Goal: Task Accomplishment & Management: Use online tool/utility

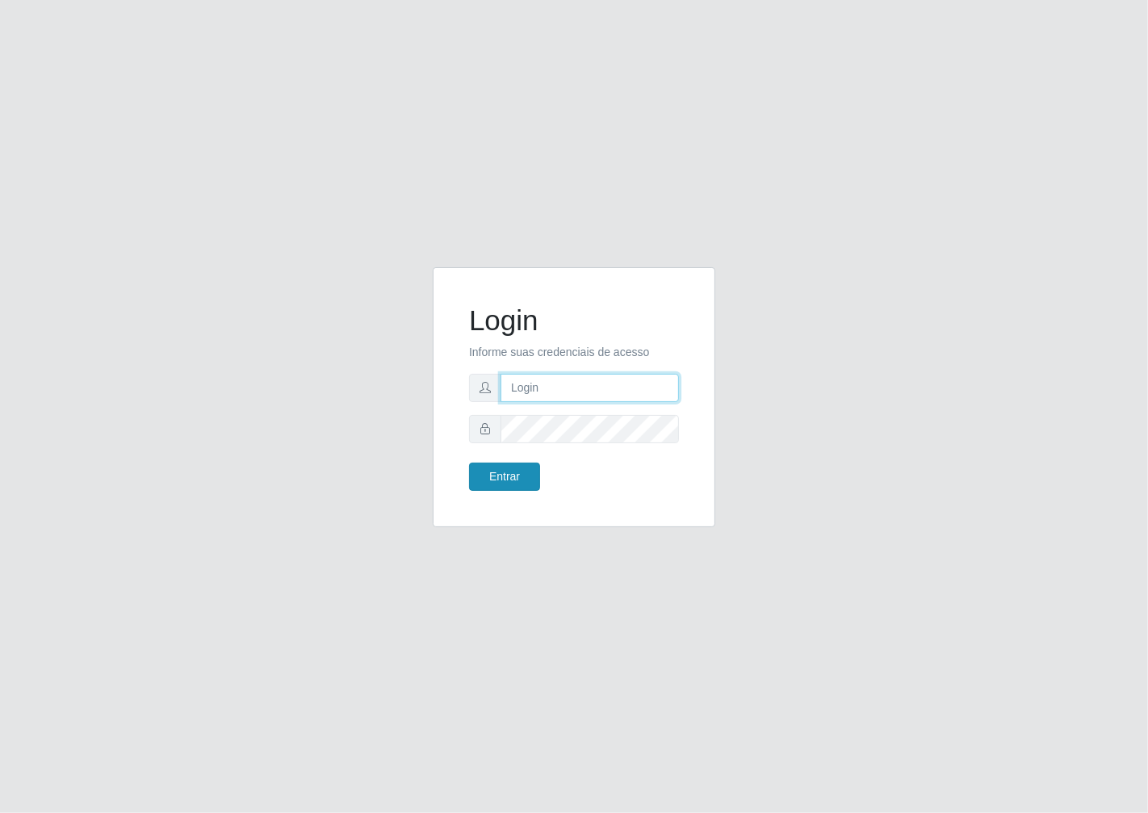
type input "janaina@iwof"
click at [515, 479] on button "Entrar" at bounding box center [504, 476] width 71 height 28
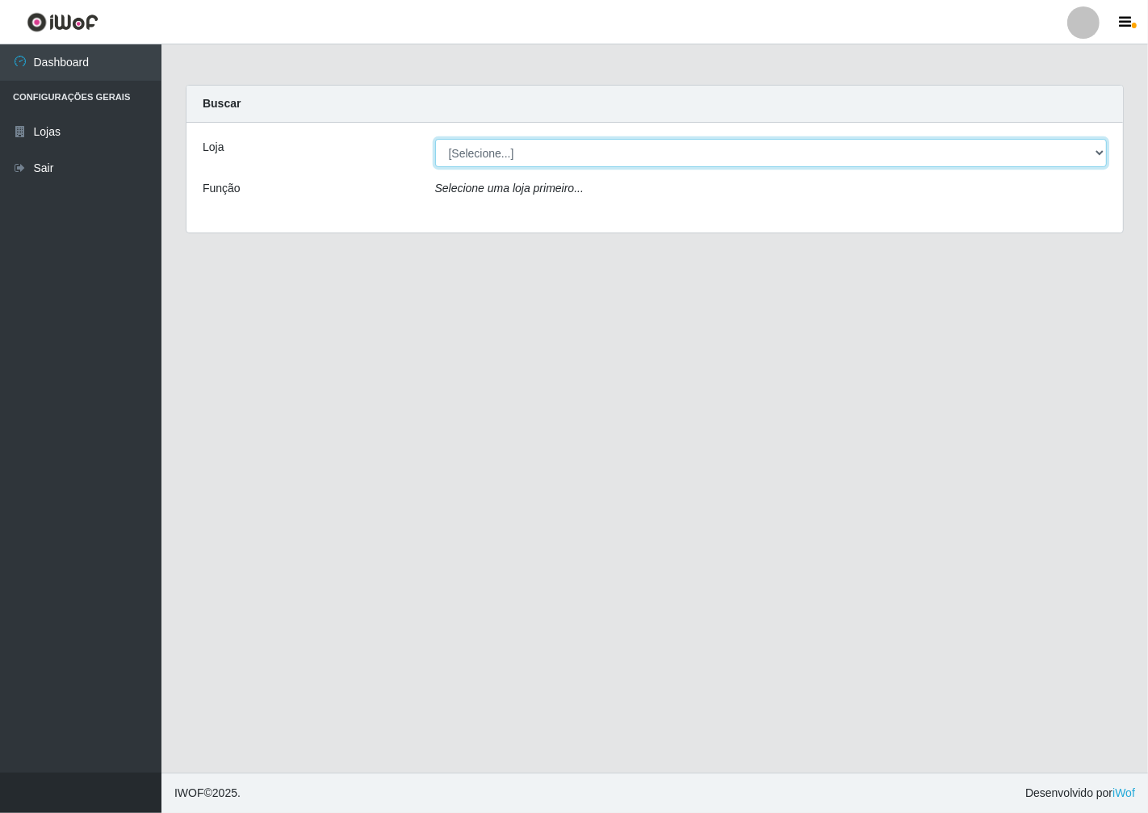
click at [1089, 156] on select "[Selecione...] Minimercado Filezão" at bounding box center [771, 153] width 672 height 28
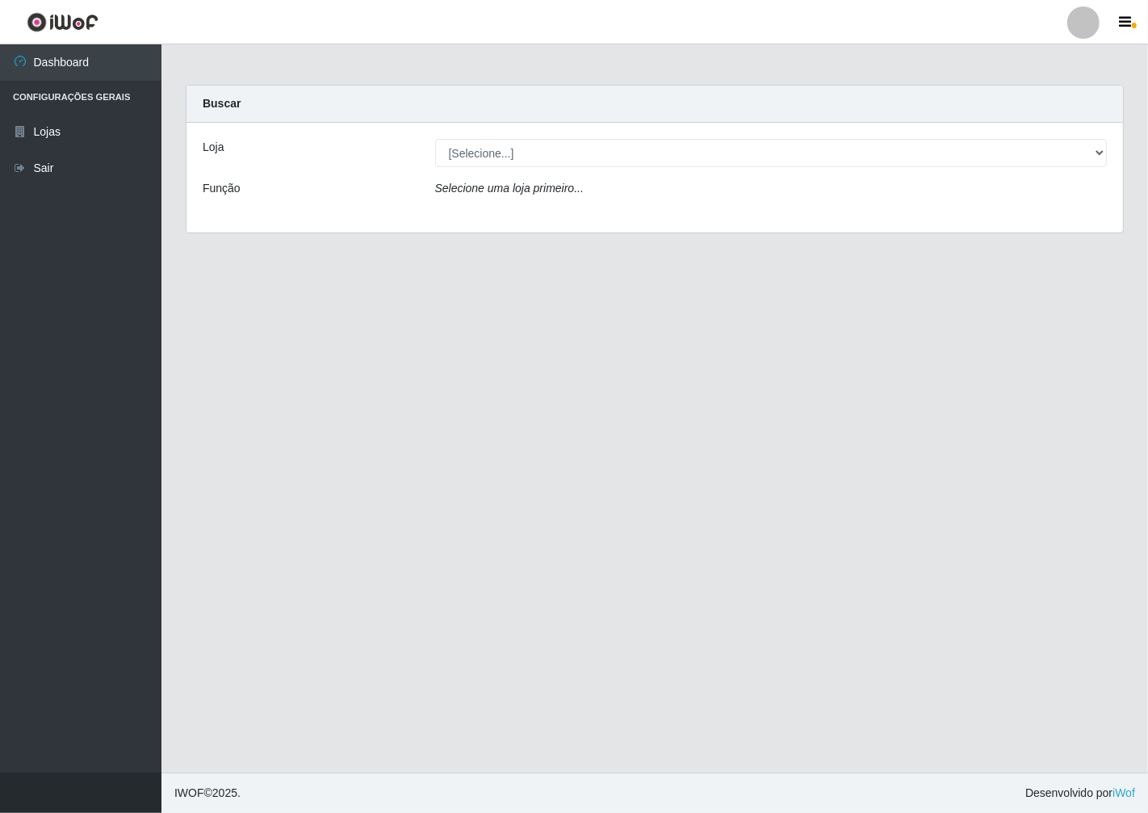
click at [1107, 198] on div "Selecione uma loja primeiro..." at bounding box center [771, 191] width 696 height 23
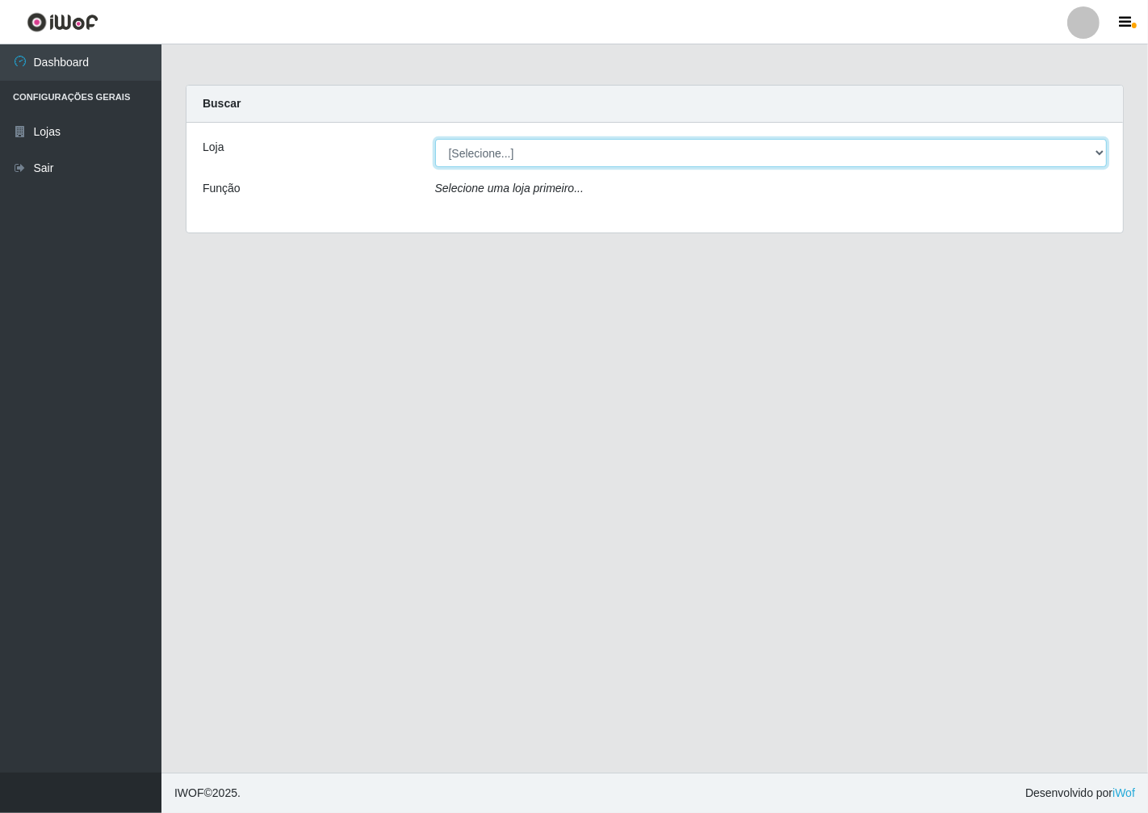
click at [1093, 151] on select "[Selecione...] Minimercado Filezão" at bounding box center [771, 153] width 672 height 28
select select "204"
click at [435, 139] on select "[Selecione...] Minimercado Filezão" at bounding box center [771, 153] width 672 height 28
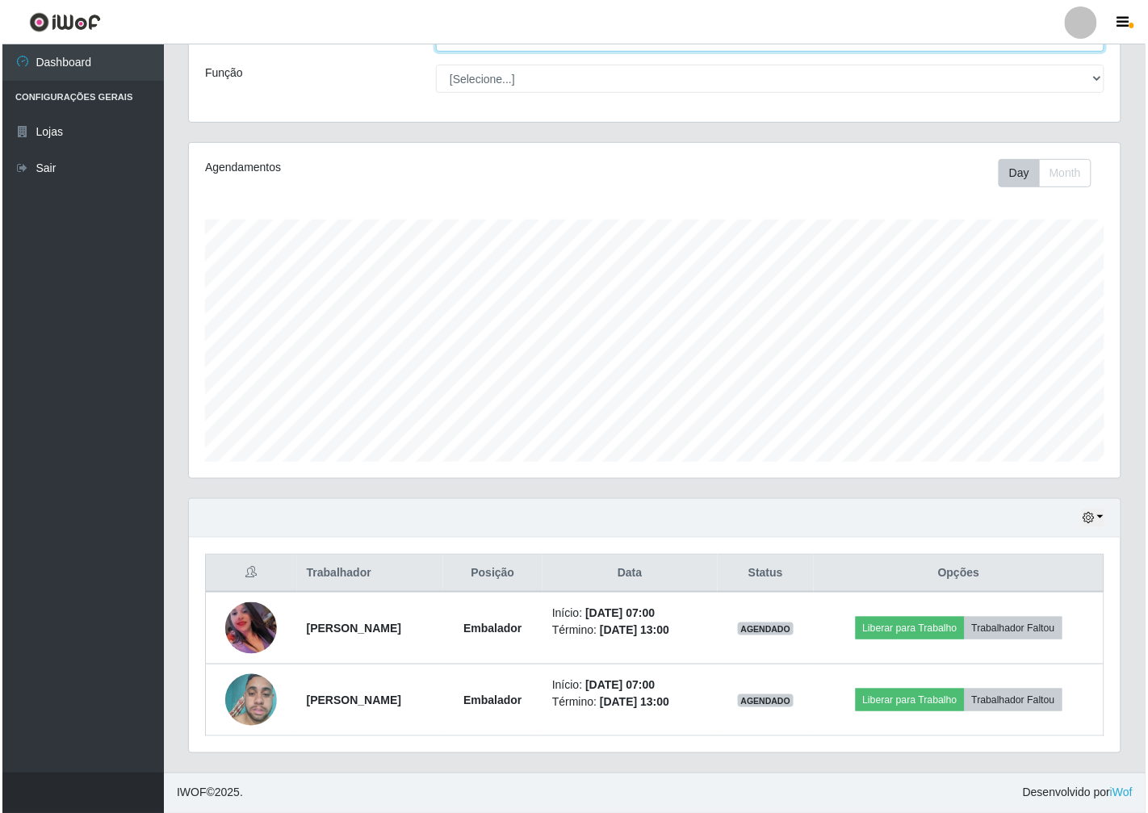
scroll to position [90, 0]
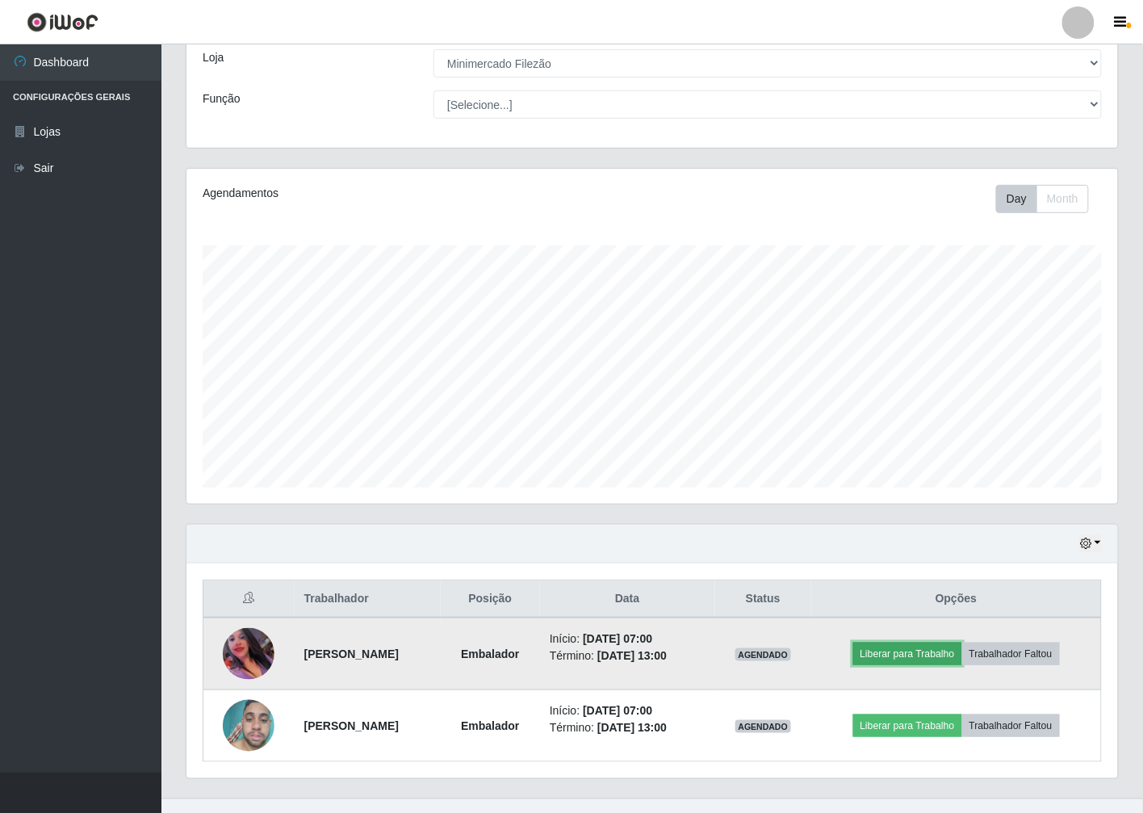
click at [930, 654] on button "Liberar para Trabalho" at bounding box center [907, 653] width 109 height 23
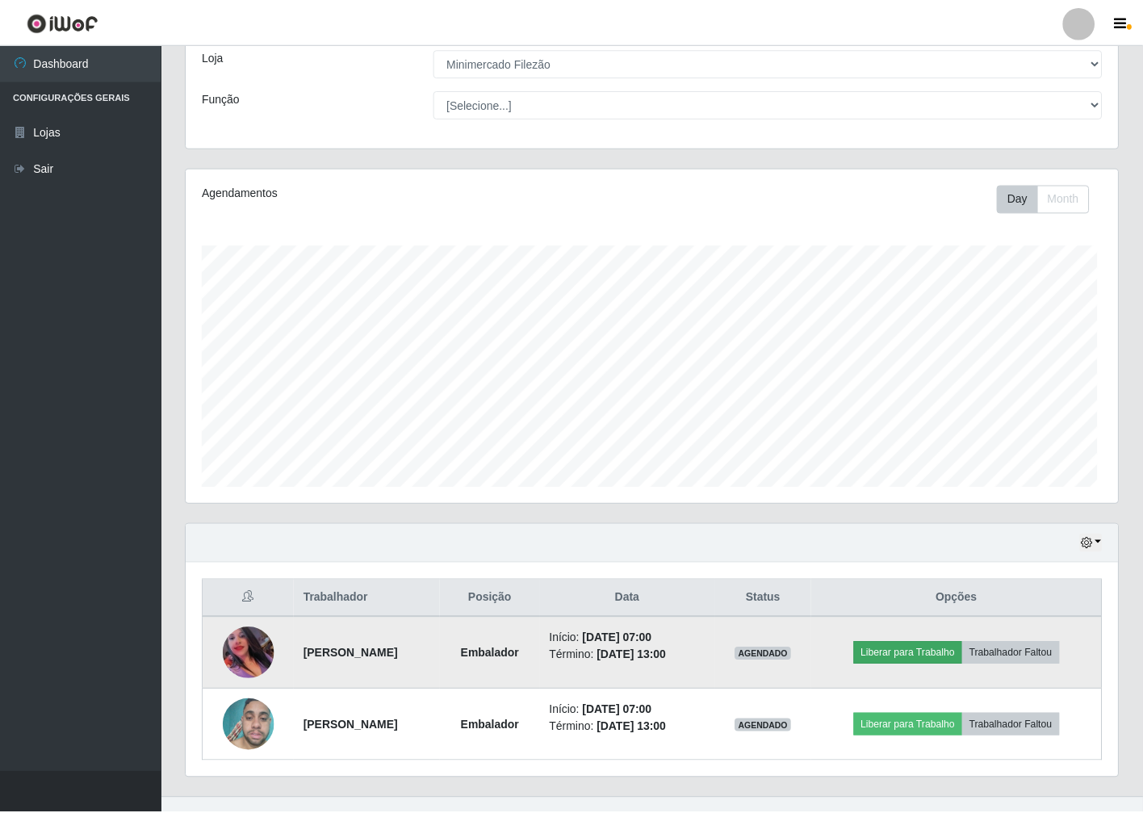
scroll to position [334, 922]
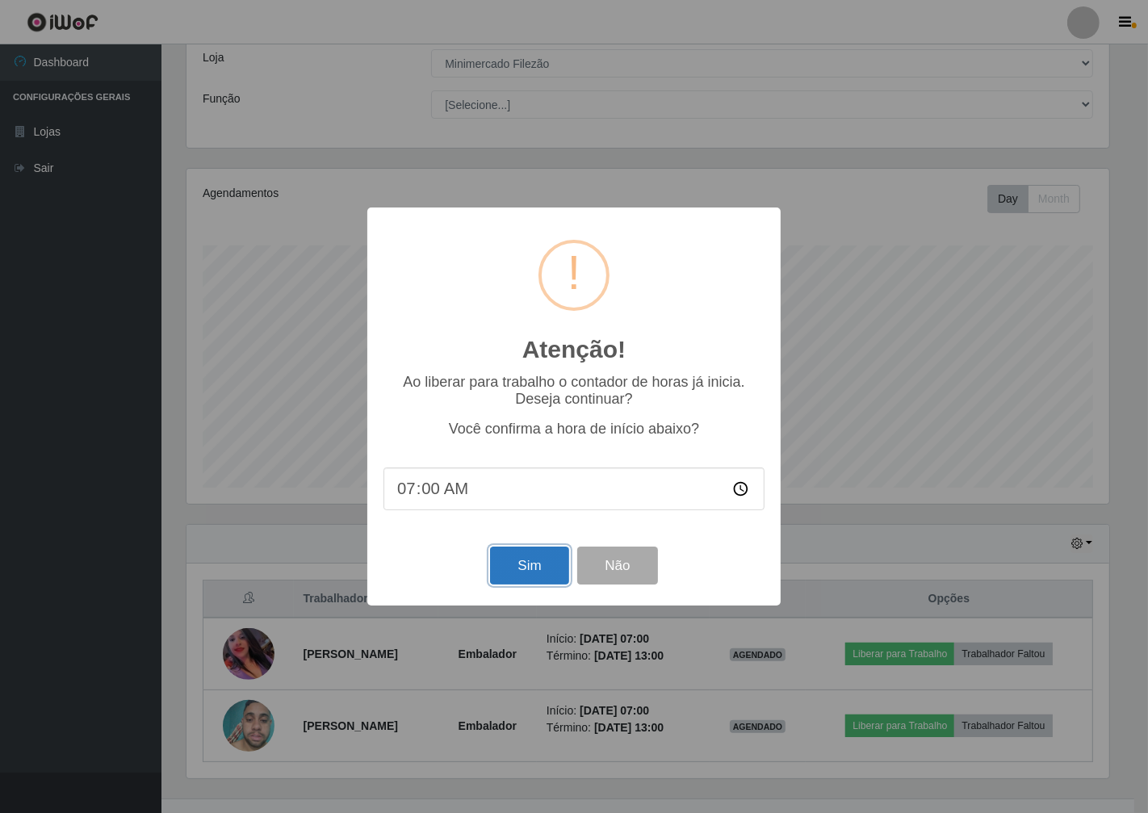
click at [531, 569] on button "Sim" at bounding box center [529, 565] width 78 height 38
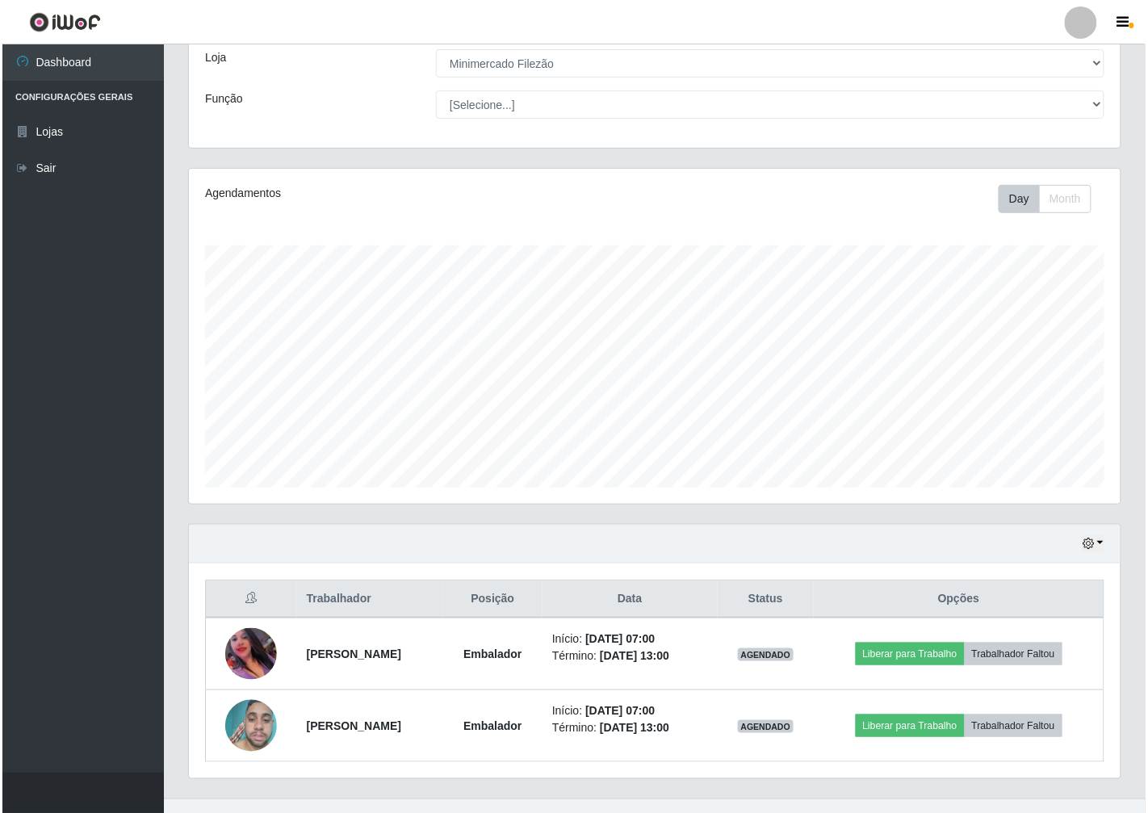
scroll to position [334, 931]
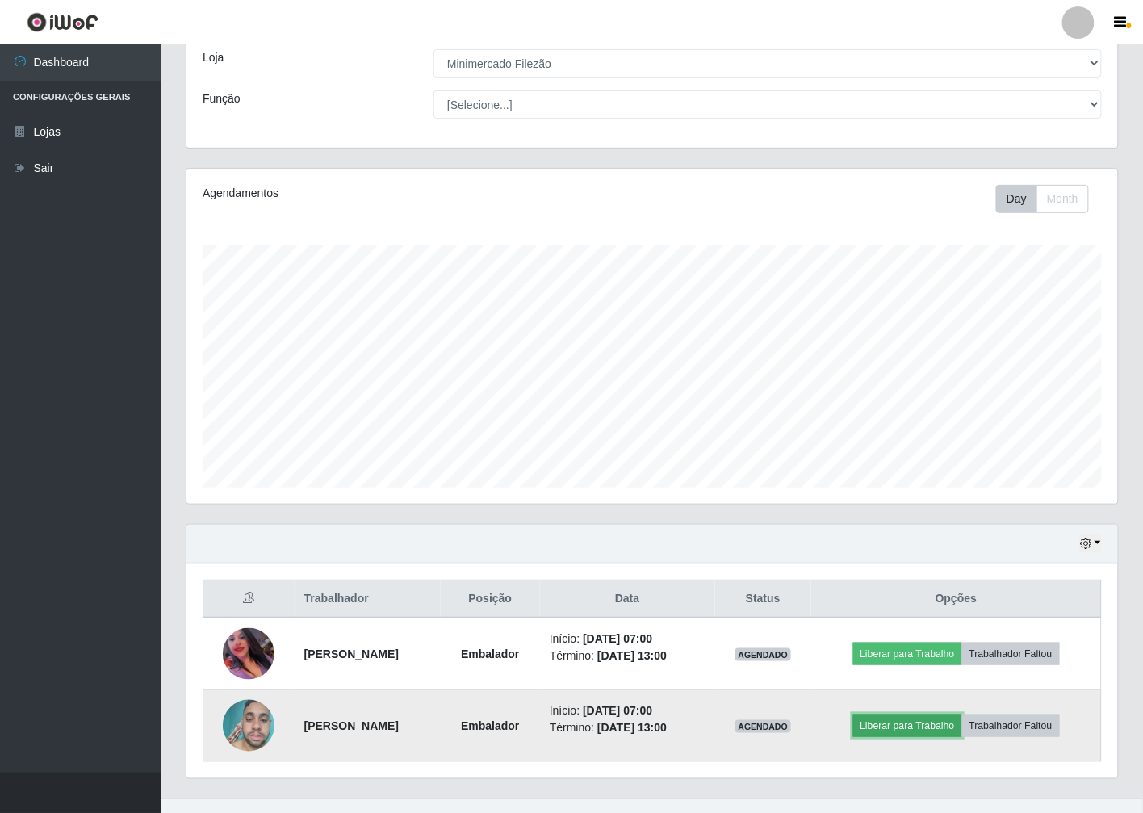
click at [912, 730] on button "Liberar para Trabalho" at bounding box center [907, 725] width 109 height 23
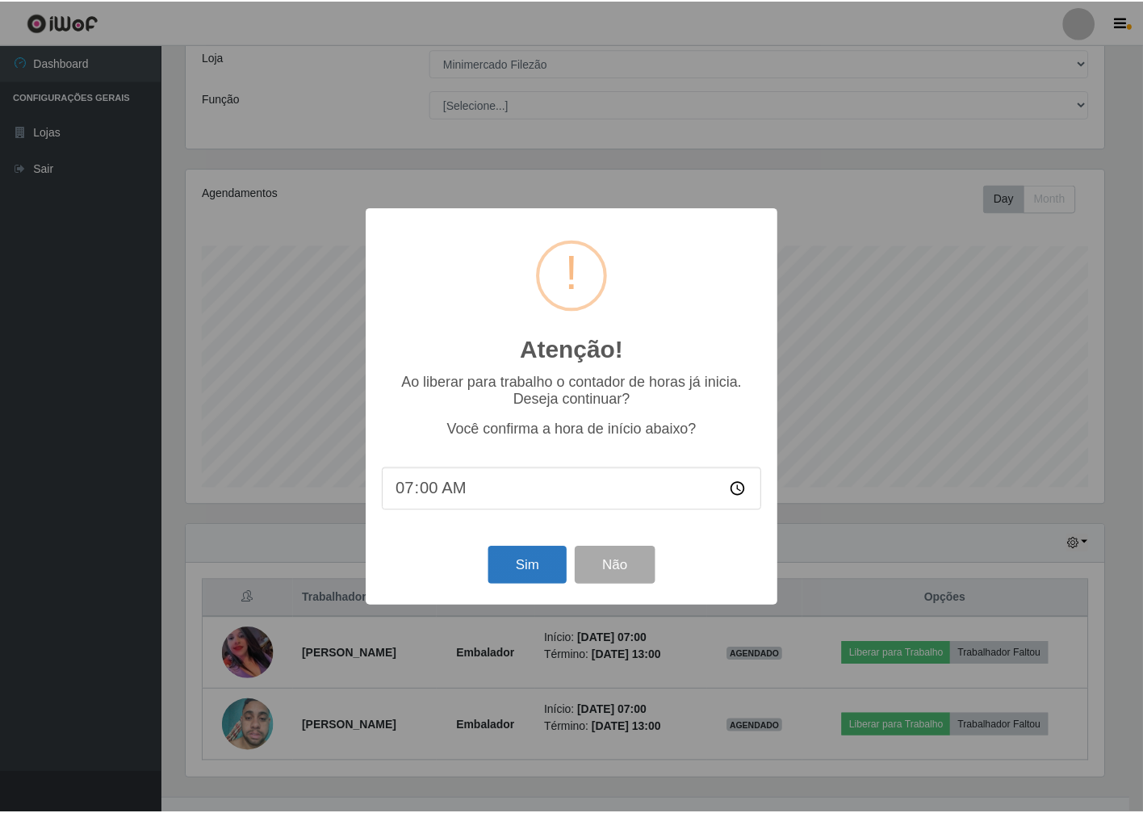
scroll to position [0, 0]
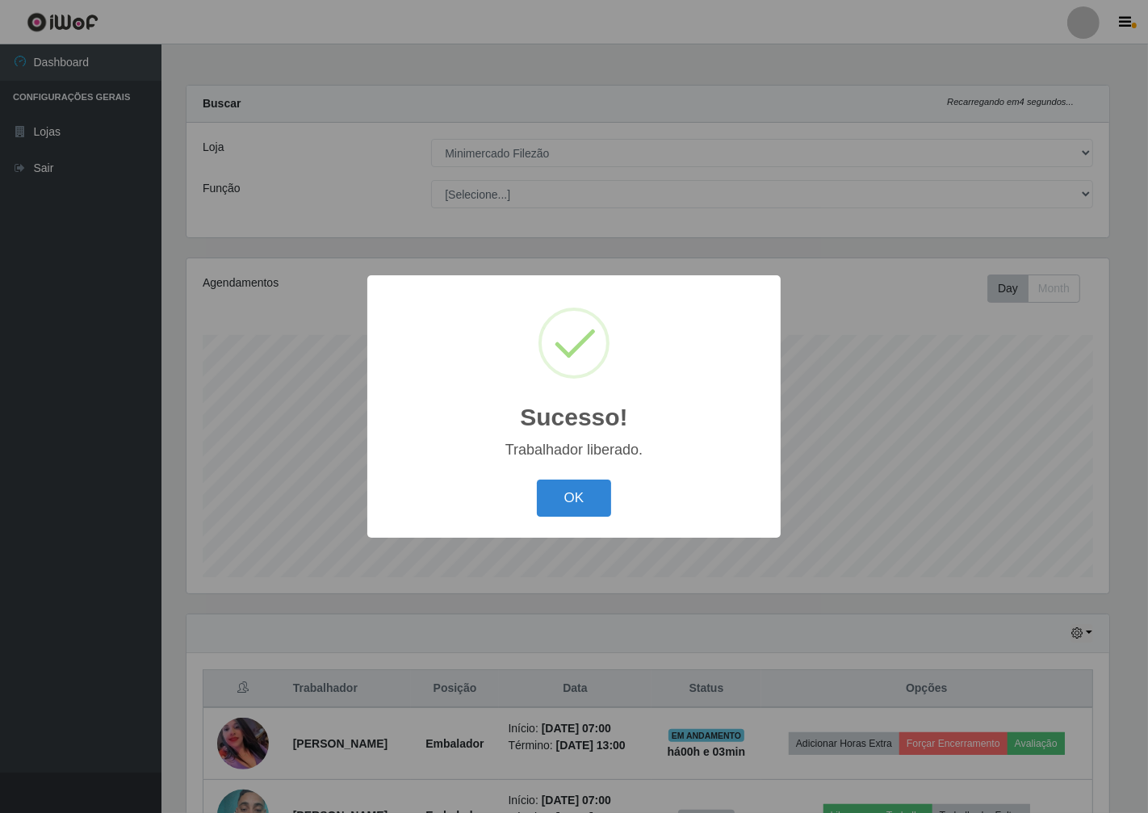
click at [594, 476] on div "OK Cancel" at bounding box center [573, 498] width 381 height 46
click at [591, 495] on button "OK" at bounding box center [574, 498] width 75 height 38
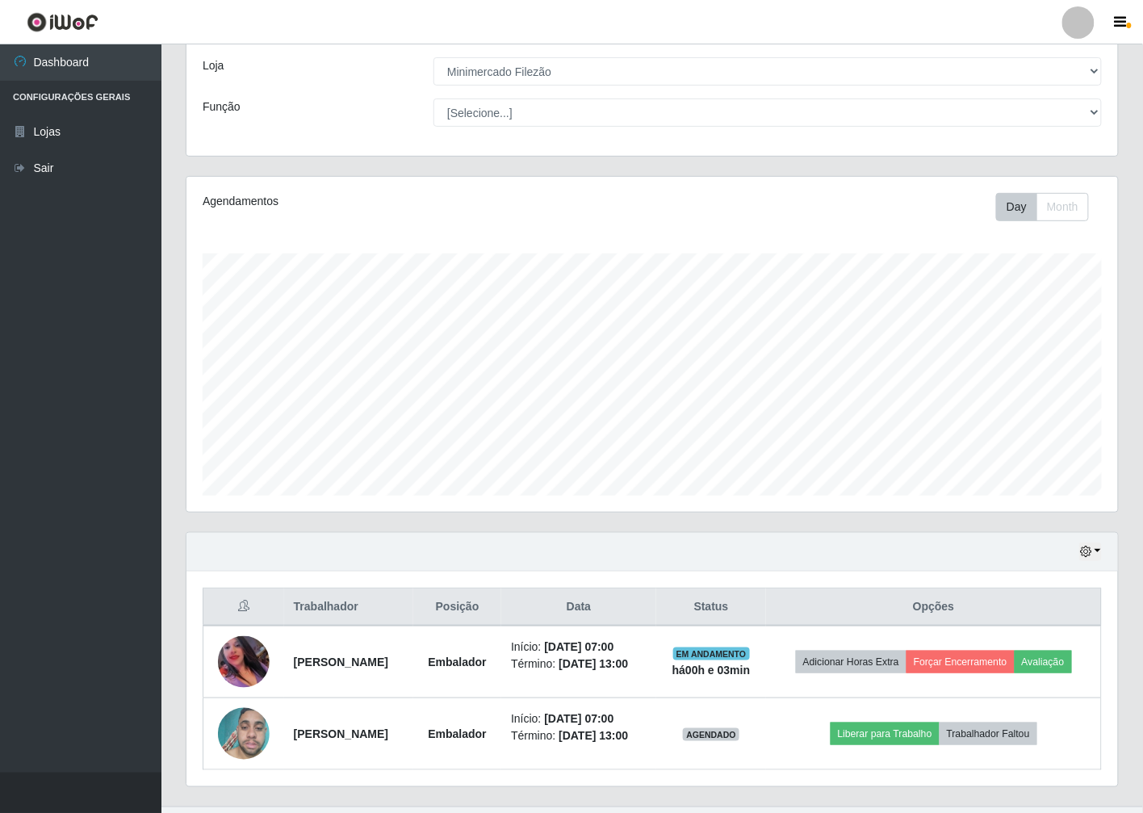
scroll to position [90, 0]
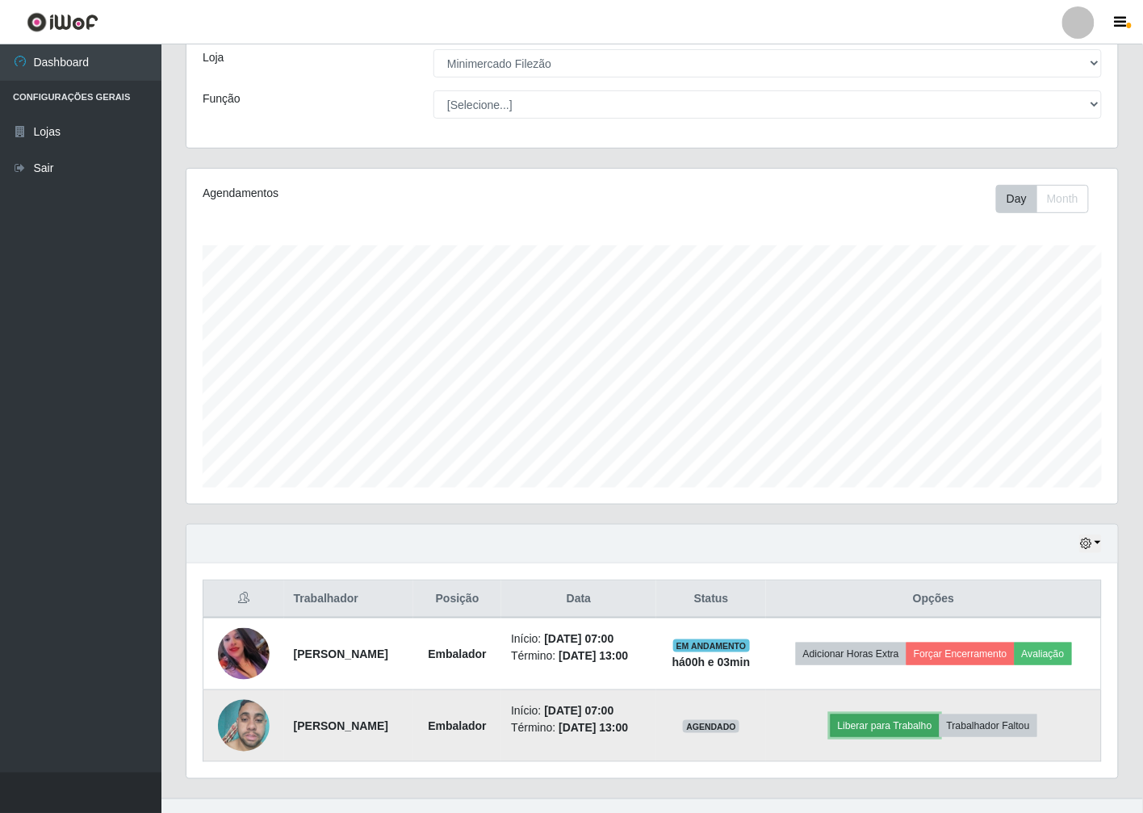
click at [872, 724] on button "Liberar para Trabalho" at bounding box center [884, 725] width 109 height 23
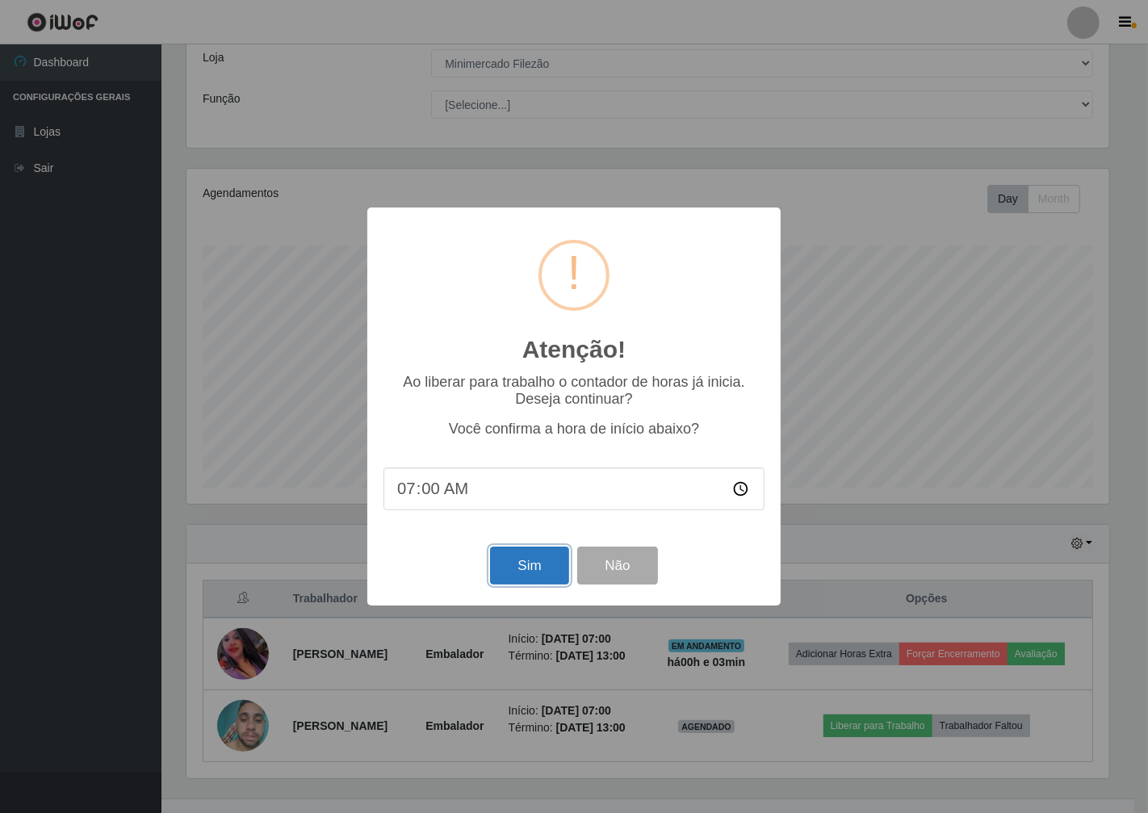
click at [521, 552] on button "Sim" at bounding box center [529, 565] width 78 height 38
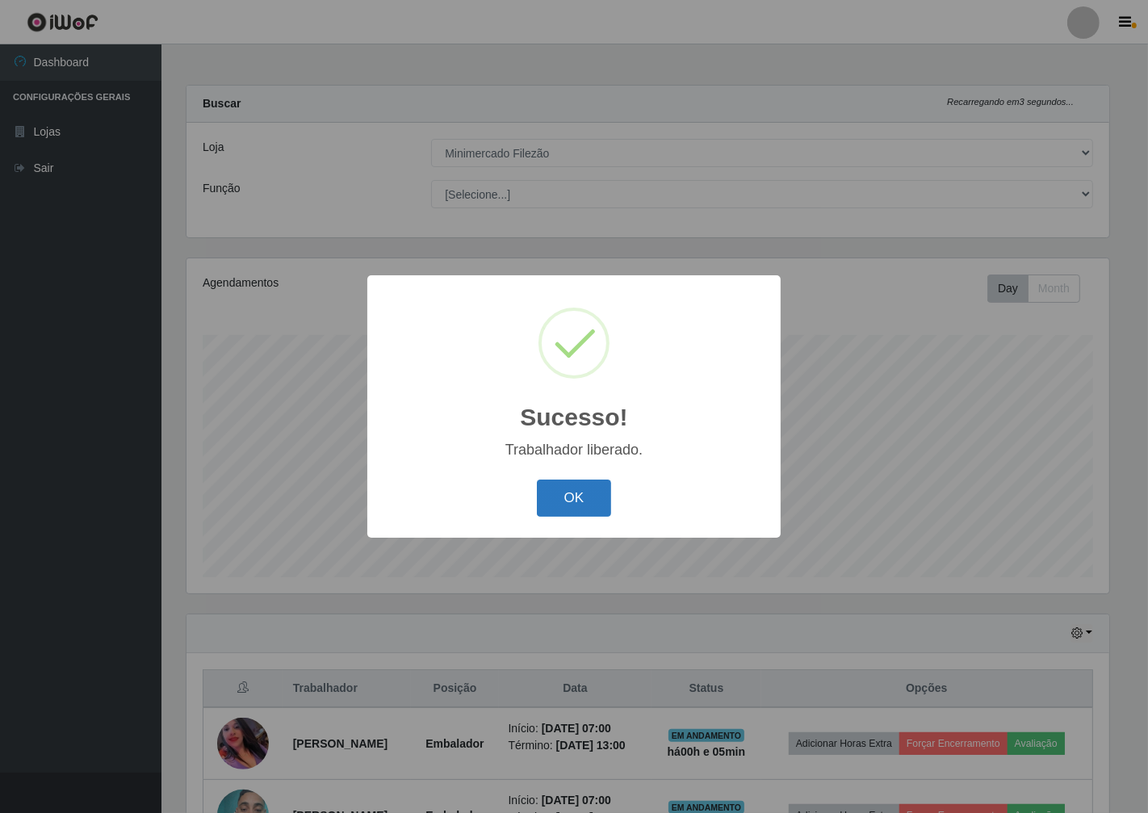
click at [608, 493] on button "OK" at bounding box center [574, 498] width 75 height 38
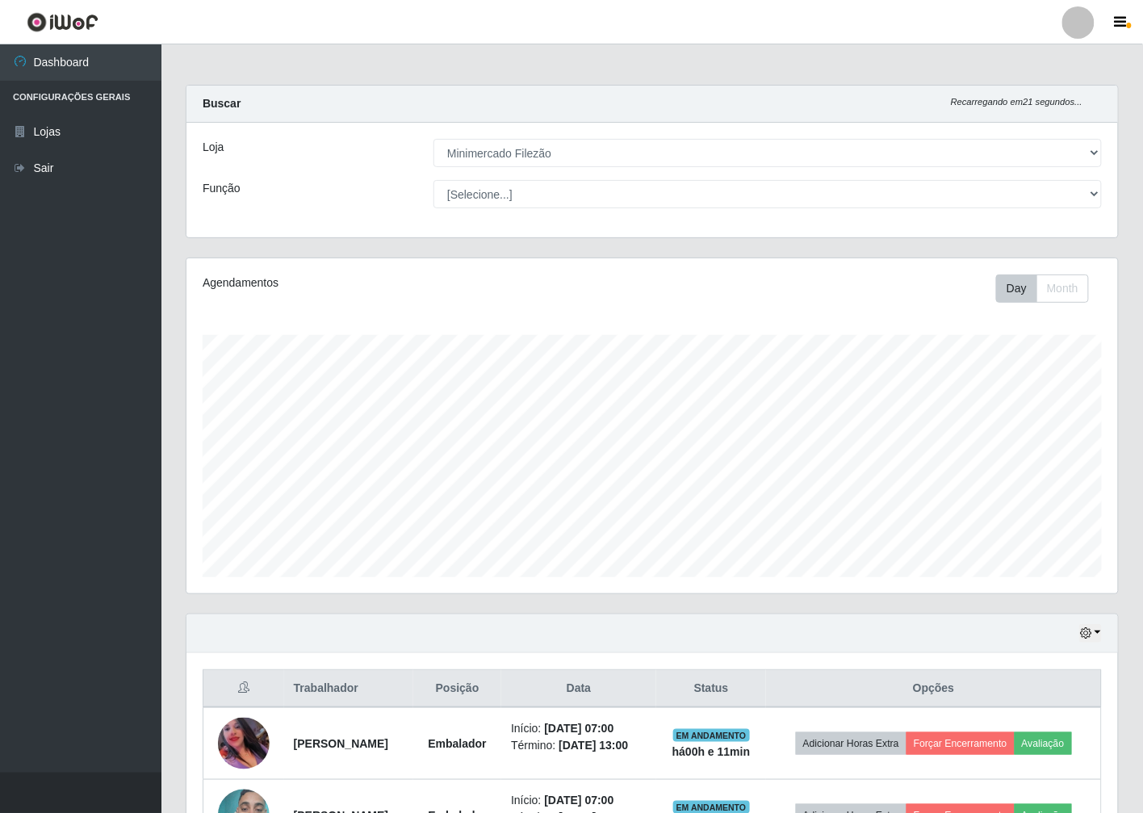
scroll to position [806660, 806063]
